Goal: Use online tool/utility: Utilize a website feature to perform a specific function

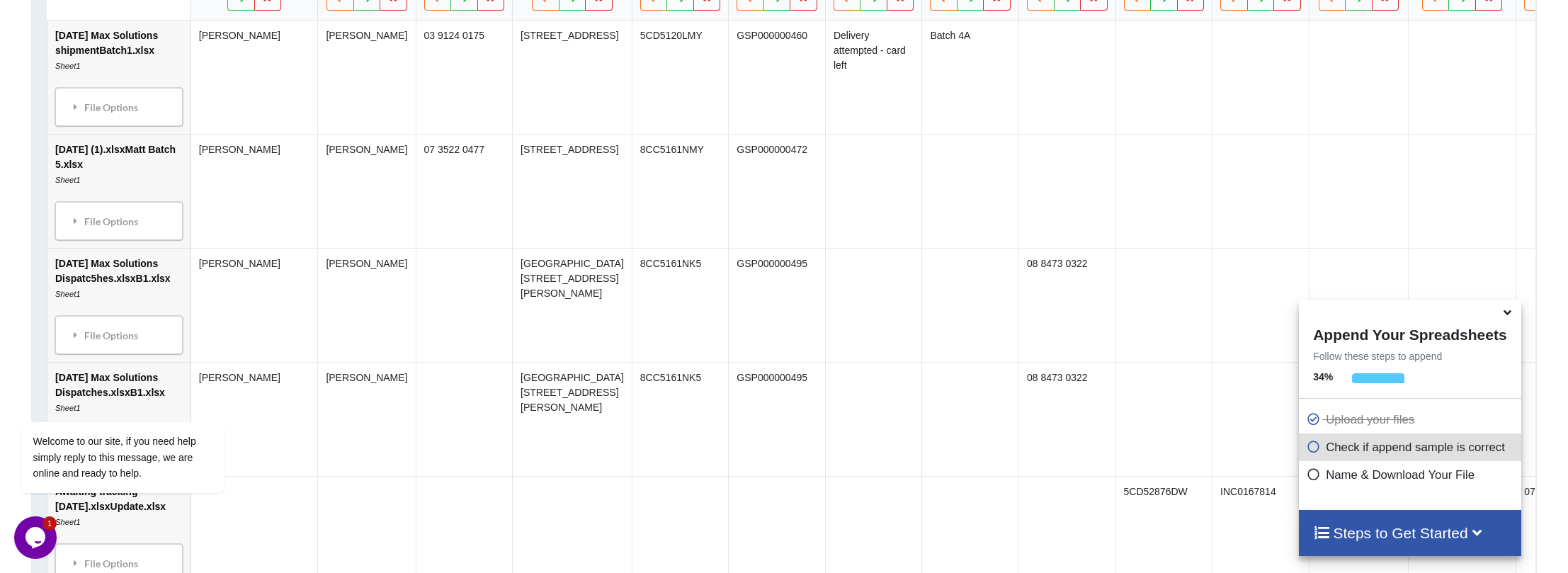
scroll to position [735, 0]
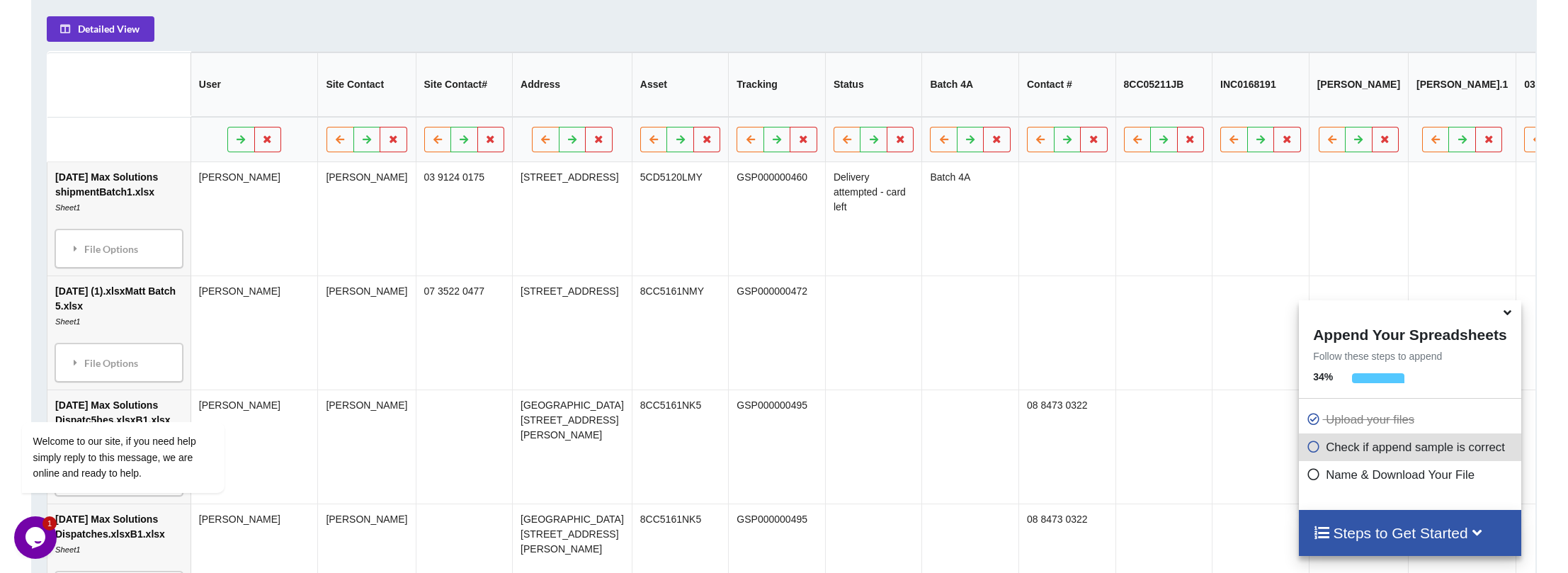
click at [1507, 317] on icon at bounding box center [1507, 311] width 15 height 13
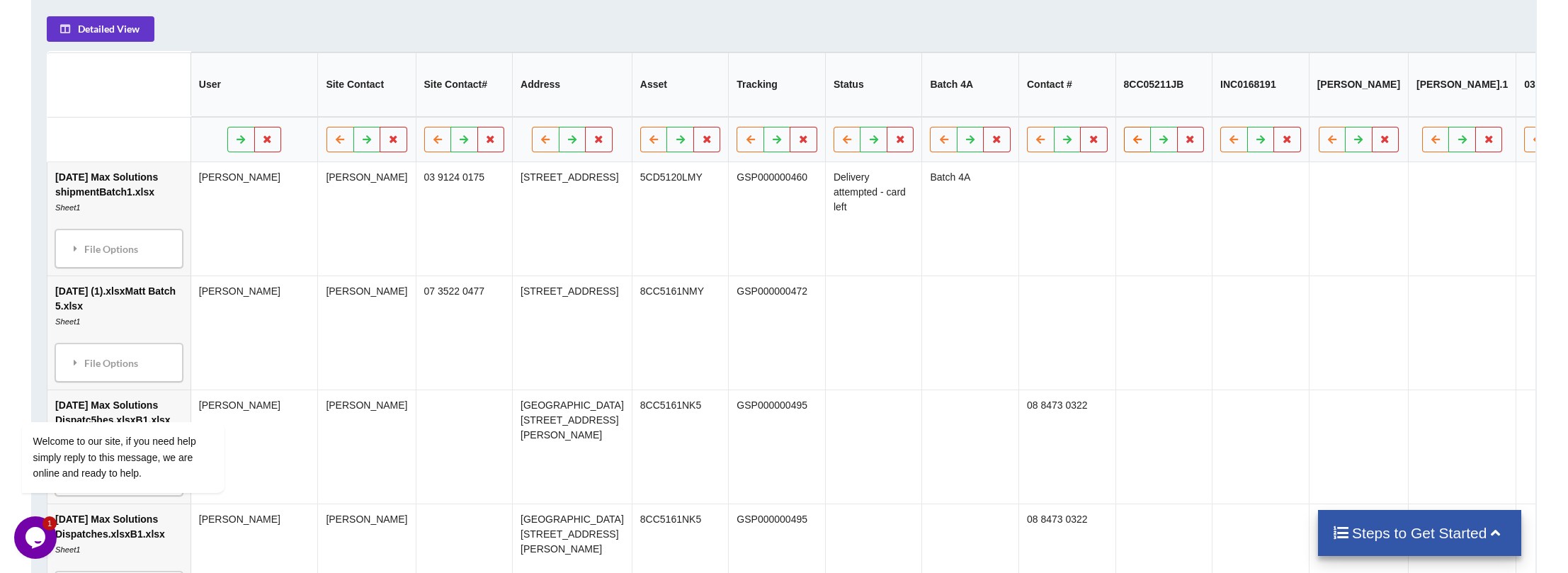
click at [1131, 143] on icon at bounding box center [1137, 139] width 12 height 9
click at [1150, 147] on button at bounding box center [1164, 140] width 28 height 25
click at [1131, 143] on icon at bounding box center [1137, 139] width 12 height 9
click at [1184, 143] on icon at bounding box center [1190, 139] width 12 height 9
click at [986, 100] on button "Delete Column" at bounding box center [1002, 105] width 95 height 25
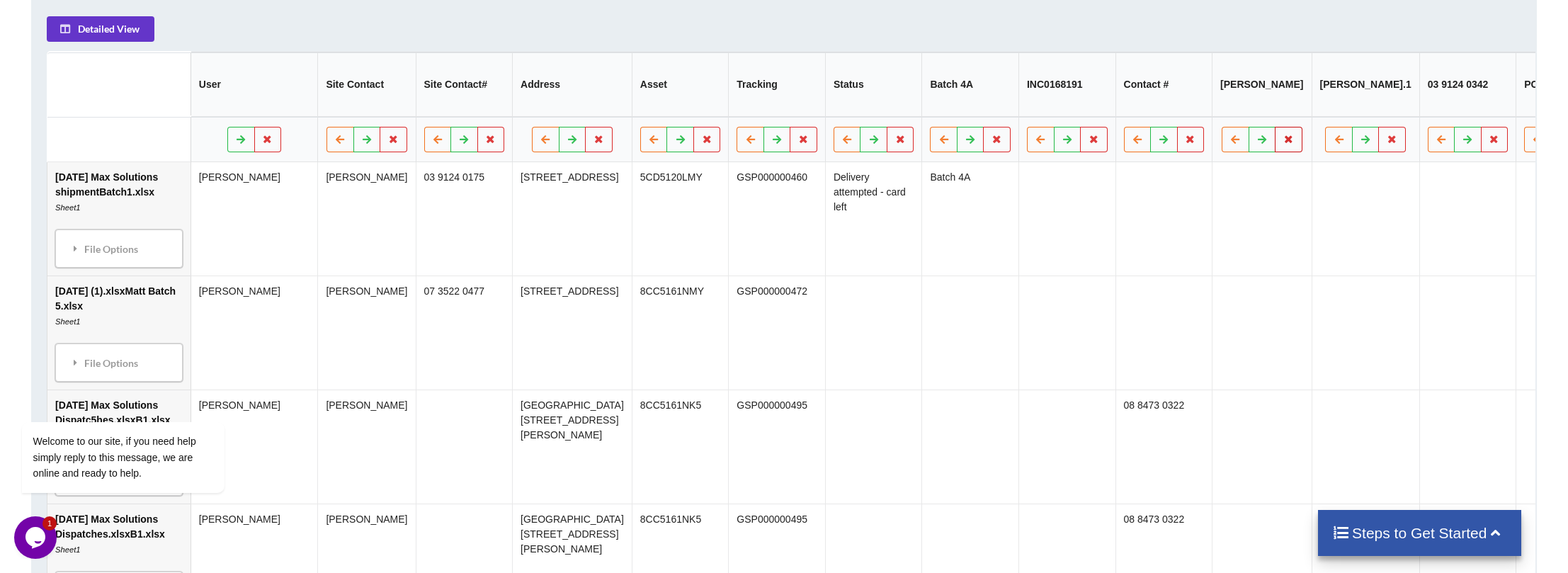
click at [1283, 143] on icon at bounding box center [1288, 139] width 12 height 9
click at [1091, 109] on button "Delete Column" at bounding box center [1099, 105] width 95 height 25
click at [1088, 143] on icon at bounding box center [1094, 139] width 12 height 9
click at [905, 102] on button "Delete Column" at bounding box center [905, 105] width 95 height 25
click at [983, 146] on button at bounding box center [997, 140] width 28 height 25
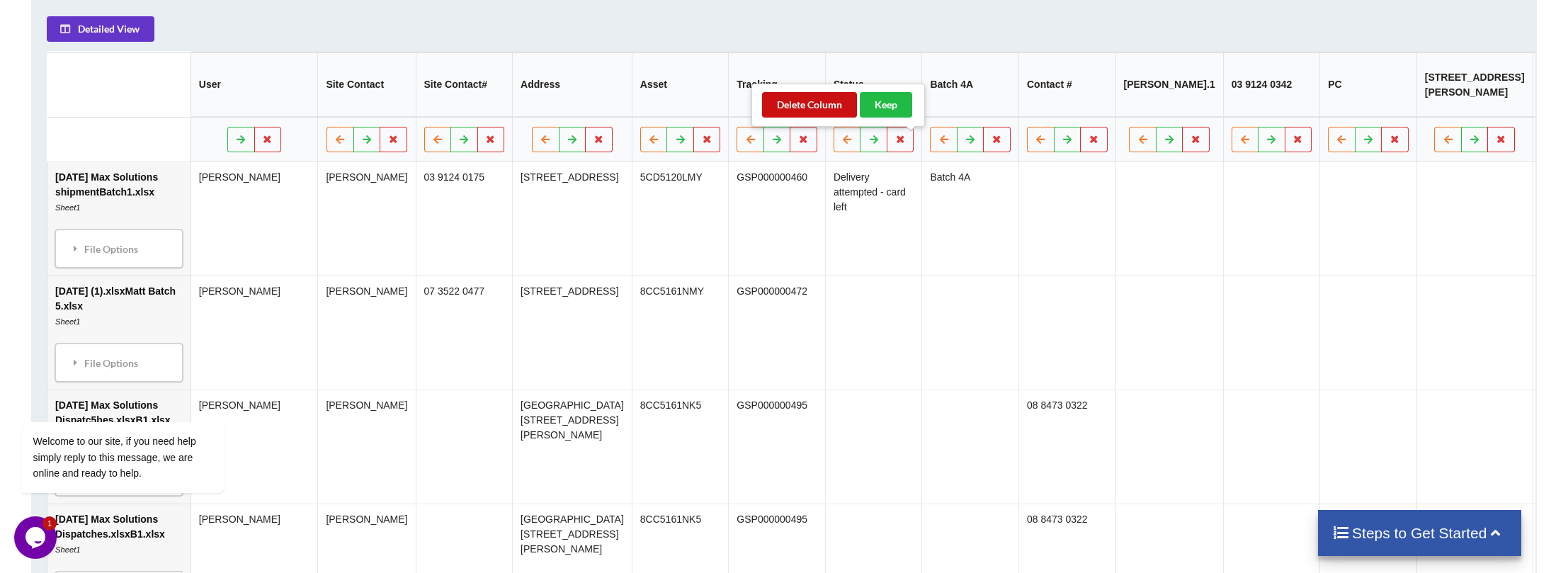
click at [786, 109] on button "Delete Column" at bounding box center [809, 105] width 95 height 25
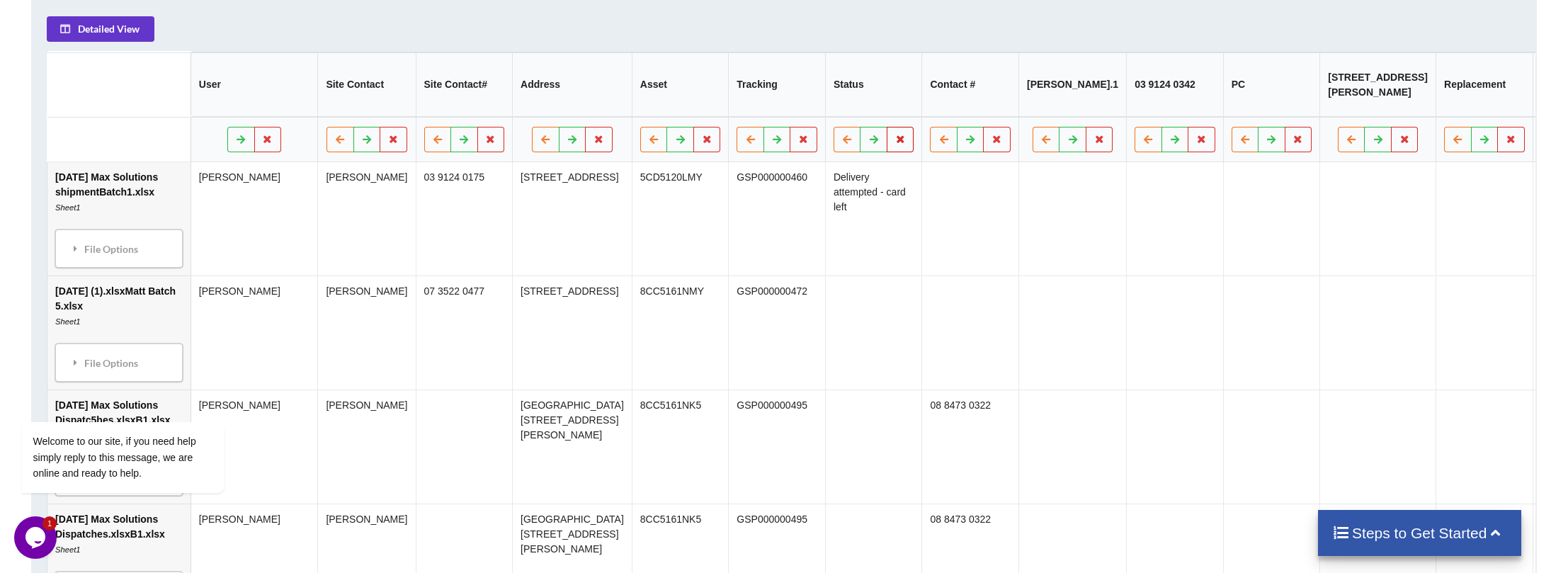
click at [894, 141] on icon at bounding box center [900, 139] width 12 height 9
click at [708, 99] on button "Delete Column" at bounding box center [712, 105] width 95 height 25
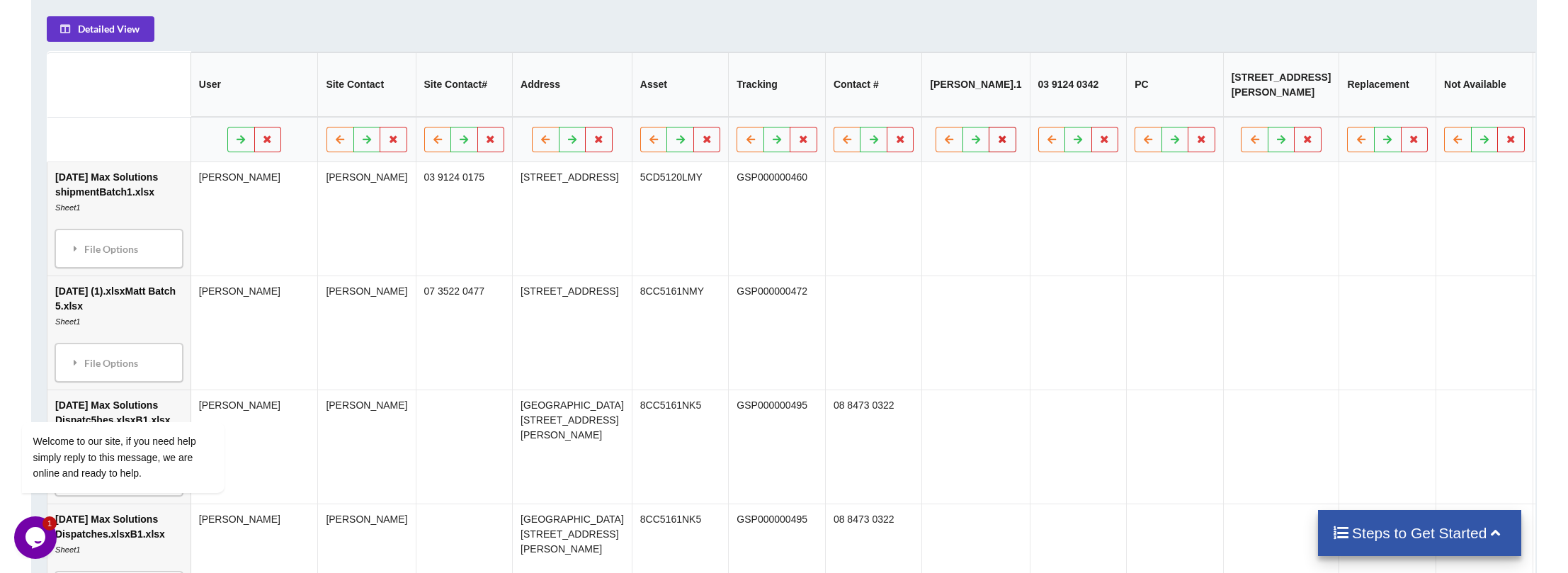
click at [997, 143] on icon at bounding box center [1002, 139] width 12 height 9
click at [890, 102] on button "Keep" at bounding box center [886, 105] width 52 height 25
click at [989, 152] on button at bounding box center [1002, 140] width 28 height 25
click at [808, 109] on button "Delete Column" at bounding box center [809, 105] width 95 height 25
click at [991, 143] on icon at bounding box center [997, 139] width 12 height 9
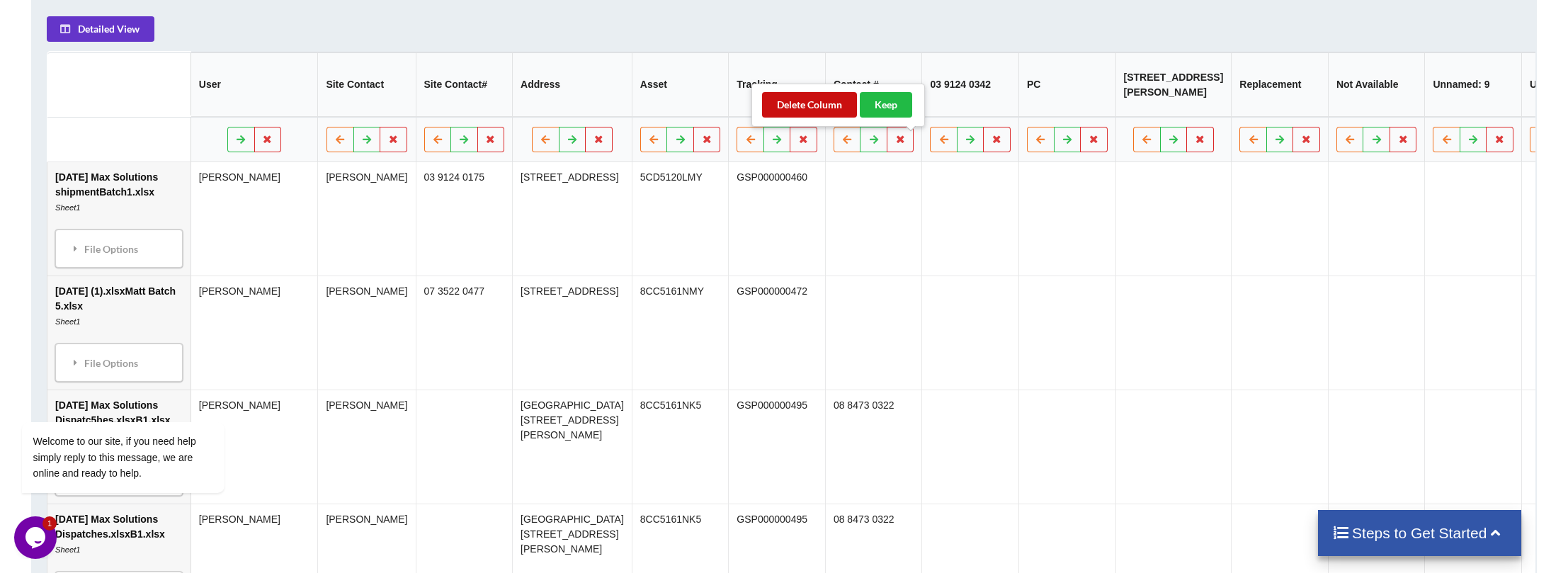
click at [795, 99] on button "Delete Column" at bounding box center [809, 105] width 95 height 25
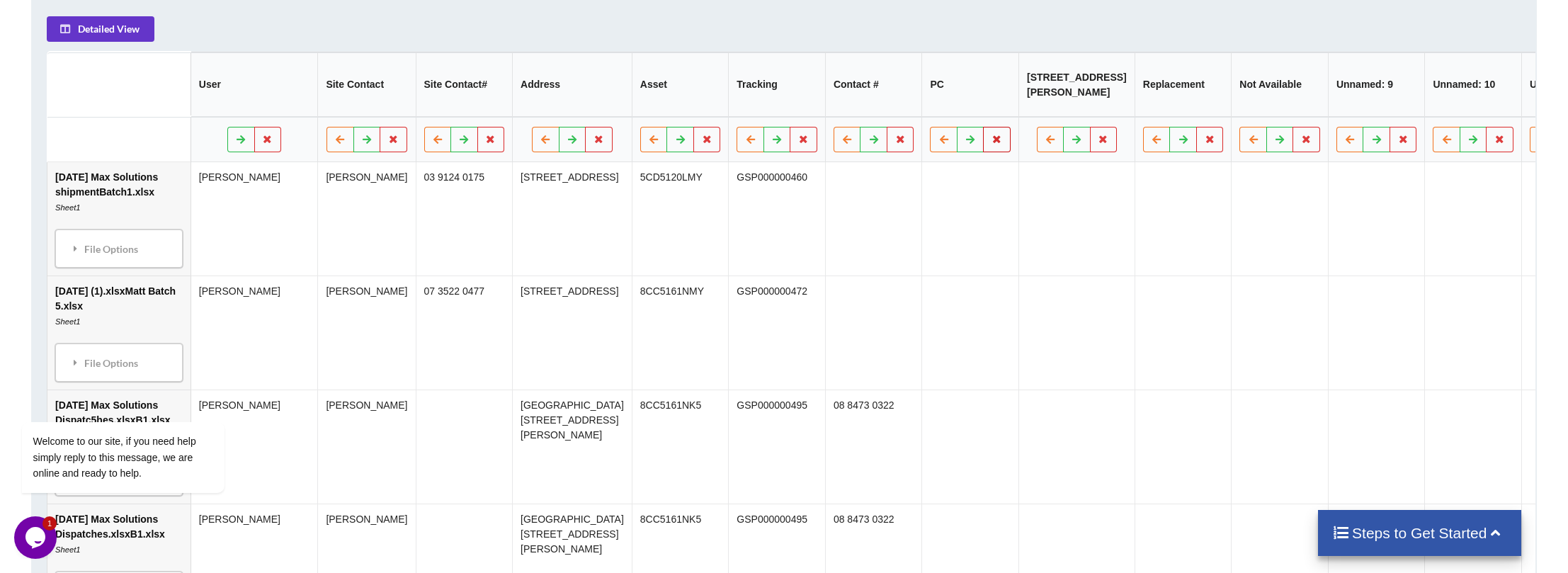
click at [983, 143] on button at bounding box center [997, 140] width 28 height 25
click at [810, 110] on button "Delete Column" at bounding box center [809, 105] width 95 height 25
click at [1001, 143] on icon at bounding box center [1007, 139] width 12 height 9
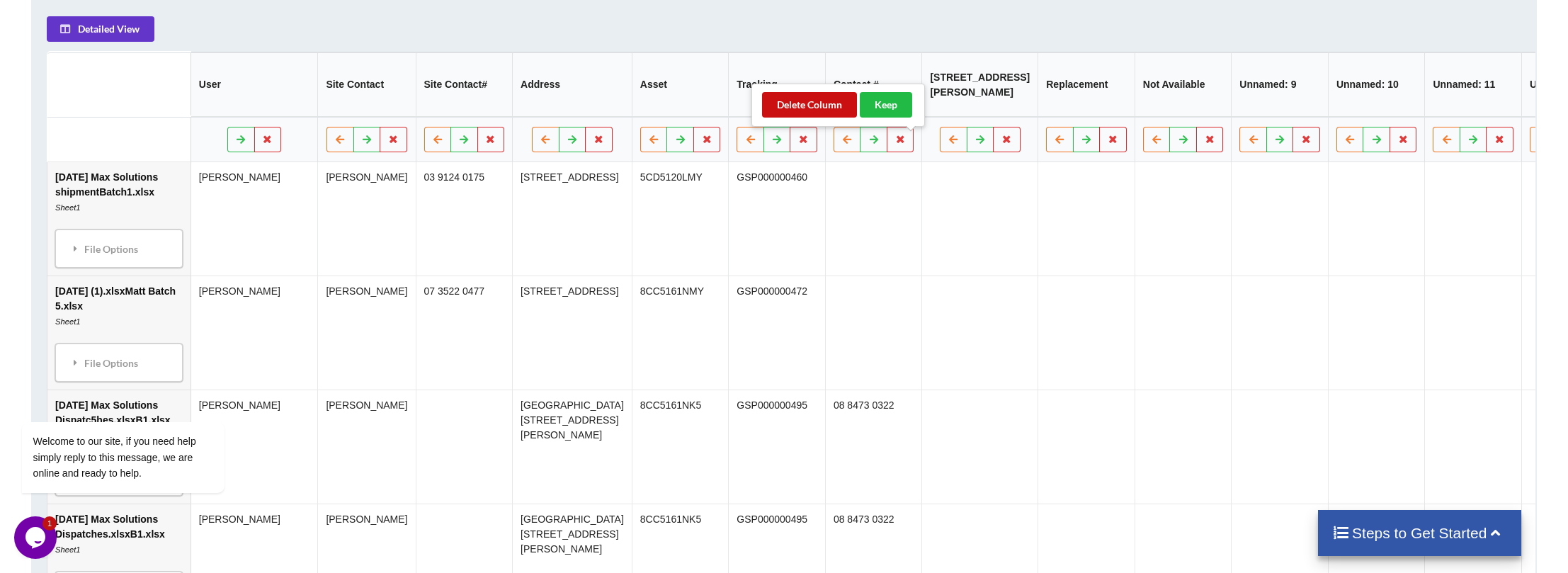
click at [801, 103] on button "Delete Column" at bounding box center [809, 105] width 95 height 25
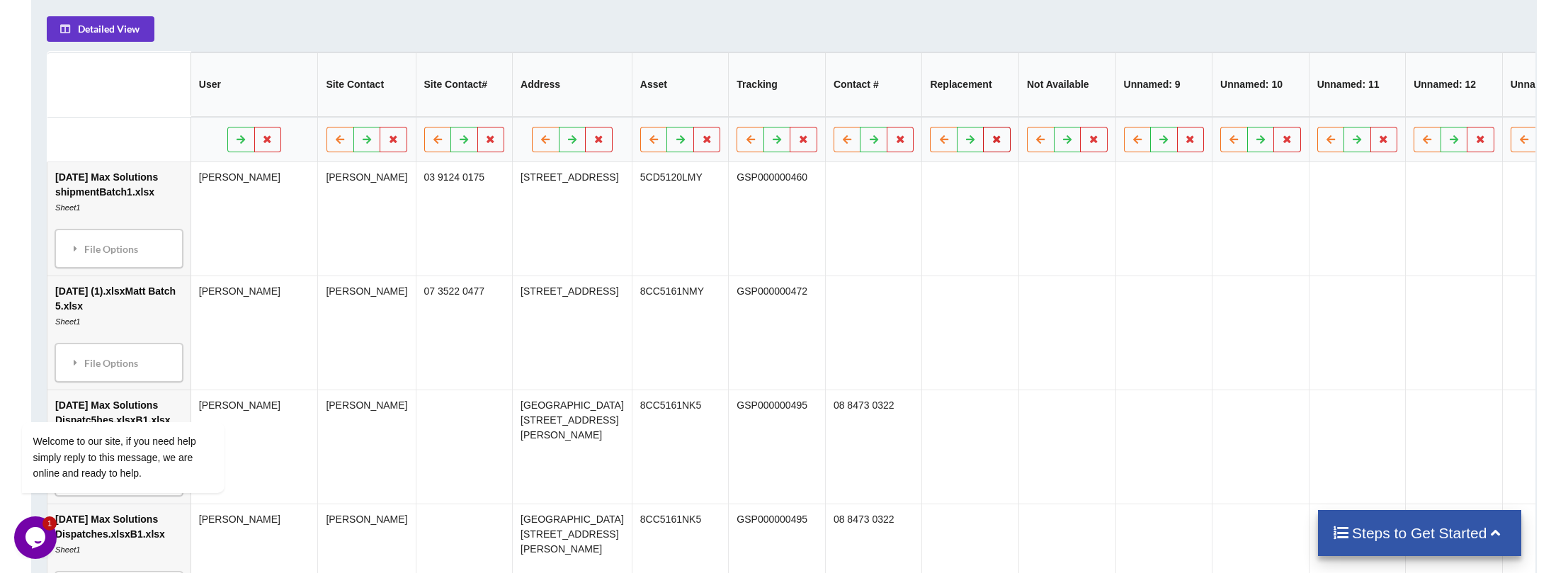
click at [983, 151] on button at bounding box center [997, 140] width 28 height 25
click at [808, 109] on button "Delete Column" at bounding box center [809, 105] width 95 height 25
click at [991, 143] on icon at bounding box center [997, 139] width 12 height 9
click at [814, 114] on button "Delete Column" at bounding box center [809, 105] width 95 height 25
click at [991, 143] on icon at bounding box center [997, 139] width 12 height 9
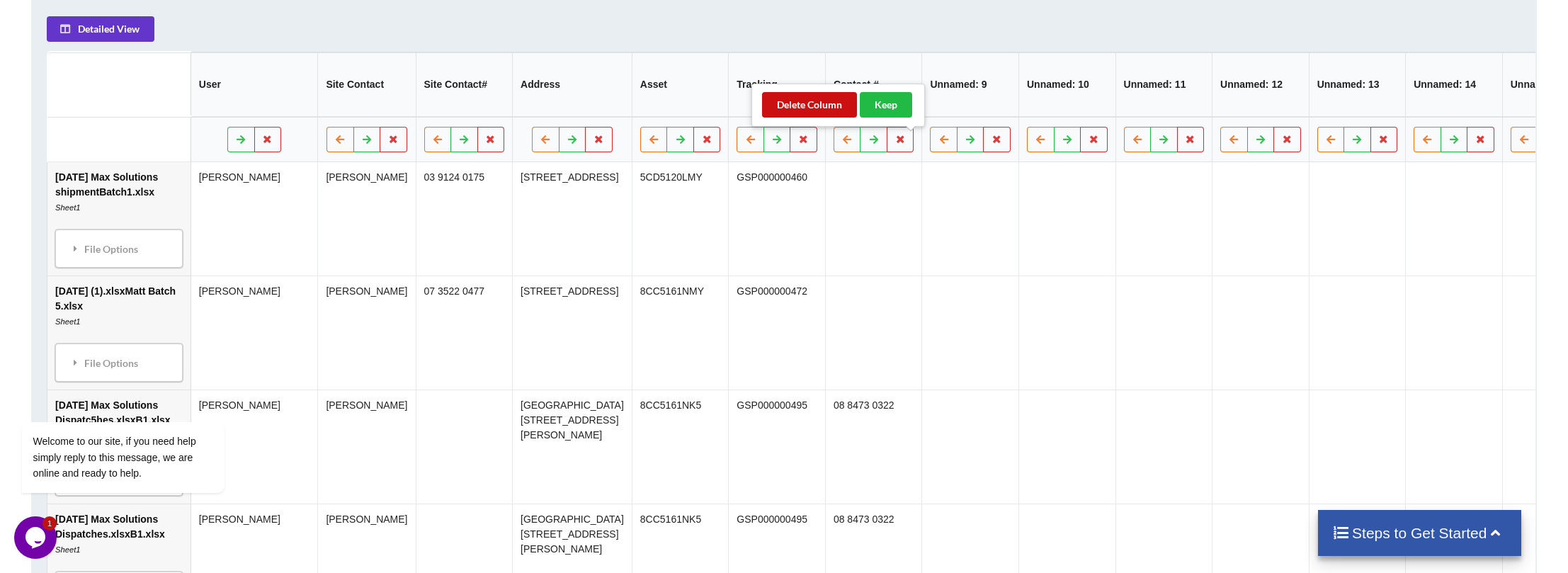
click at [819, 105] on button "Delete Column" at bounding box center [809, 105] width 95 height 25
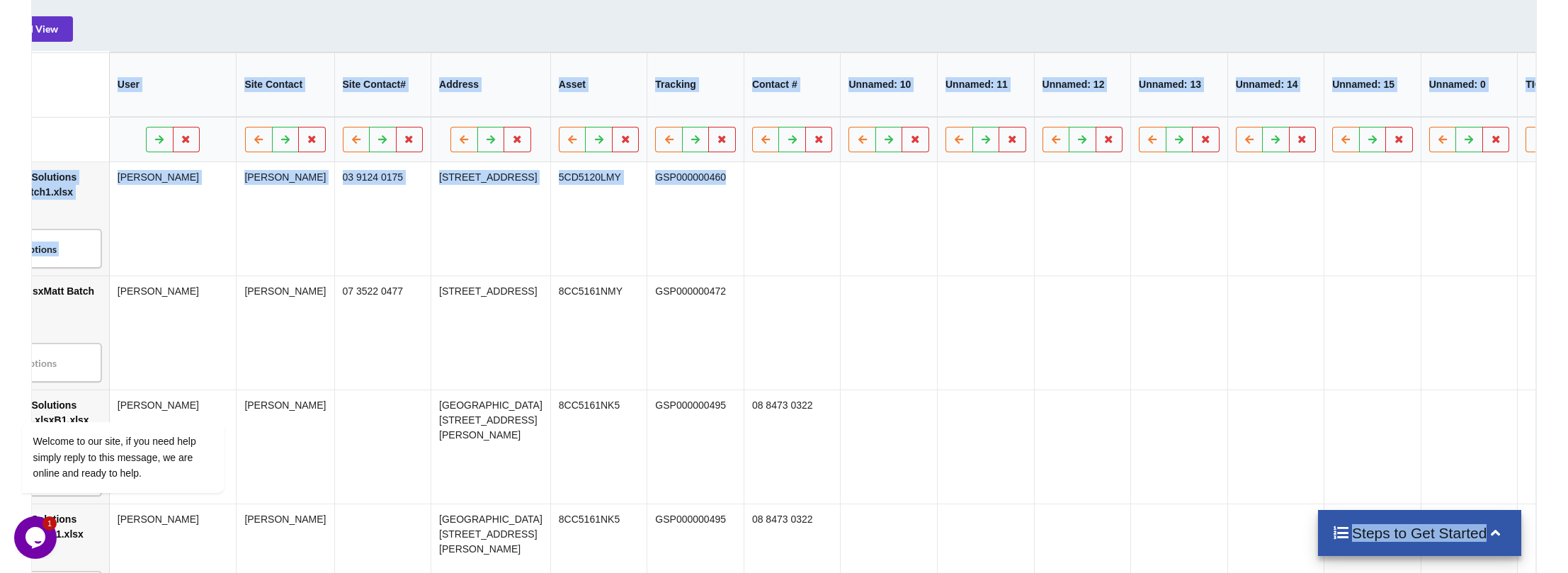
scroll to position [0, 0]
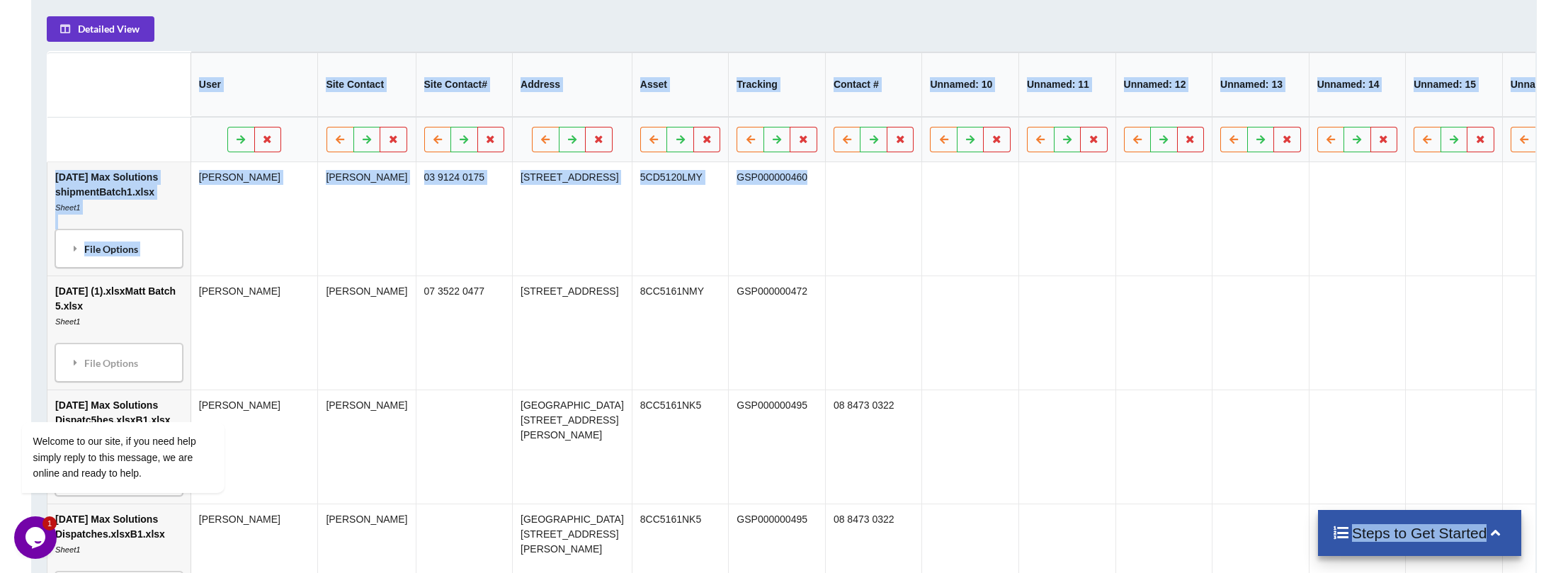
click at [1115, 232] on td at bounding box center [1163, 219] width 97 height 113
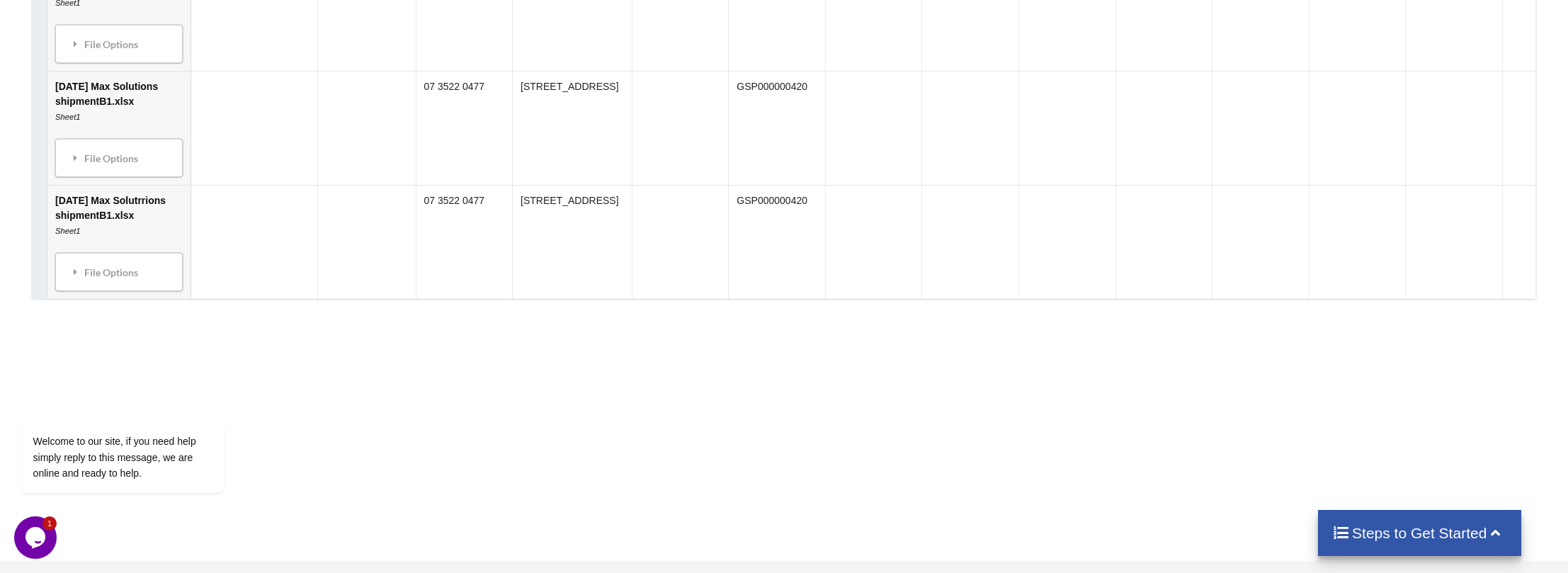
scroll to position [4750, 0]
